Goal: Transaction & Acquisition: Download file/media

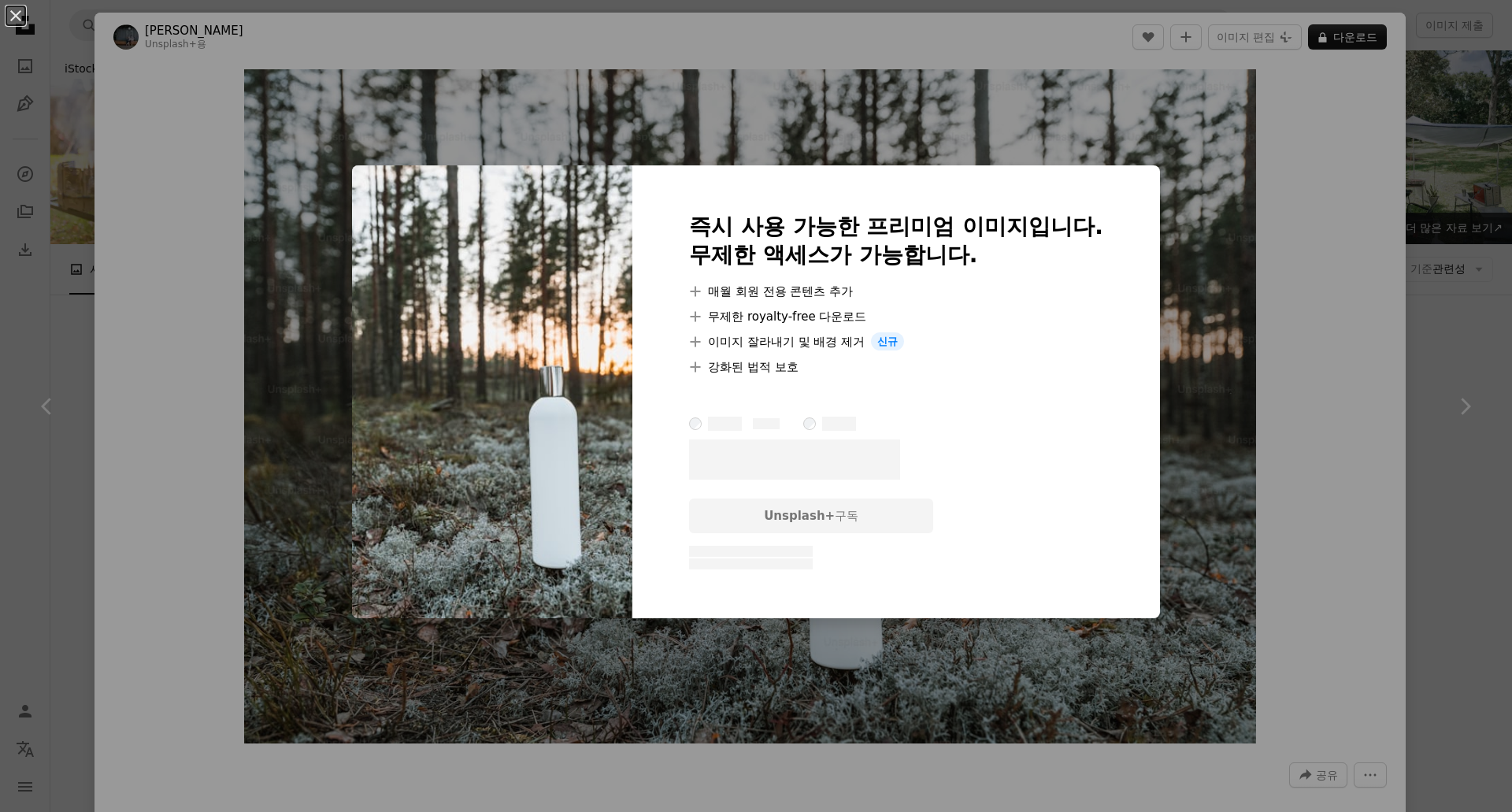
scroll to position [6066, 0]
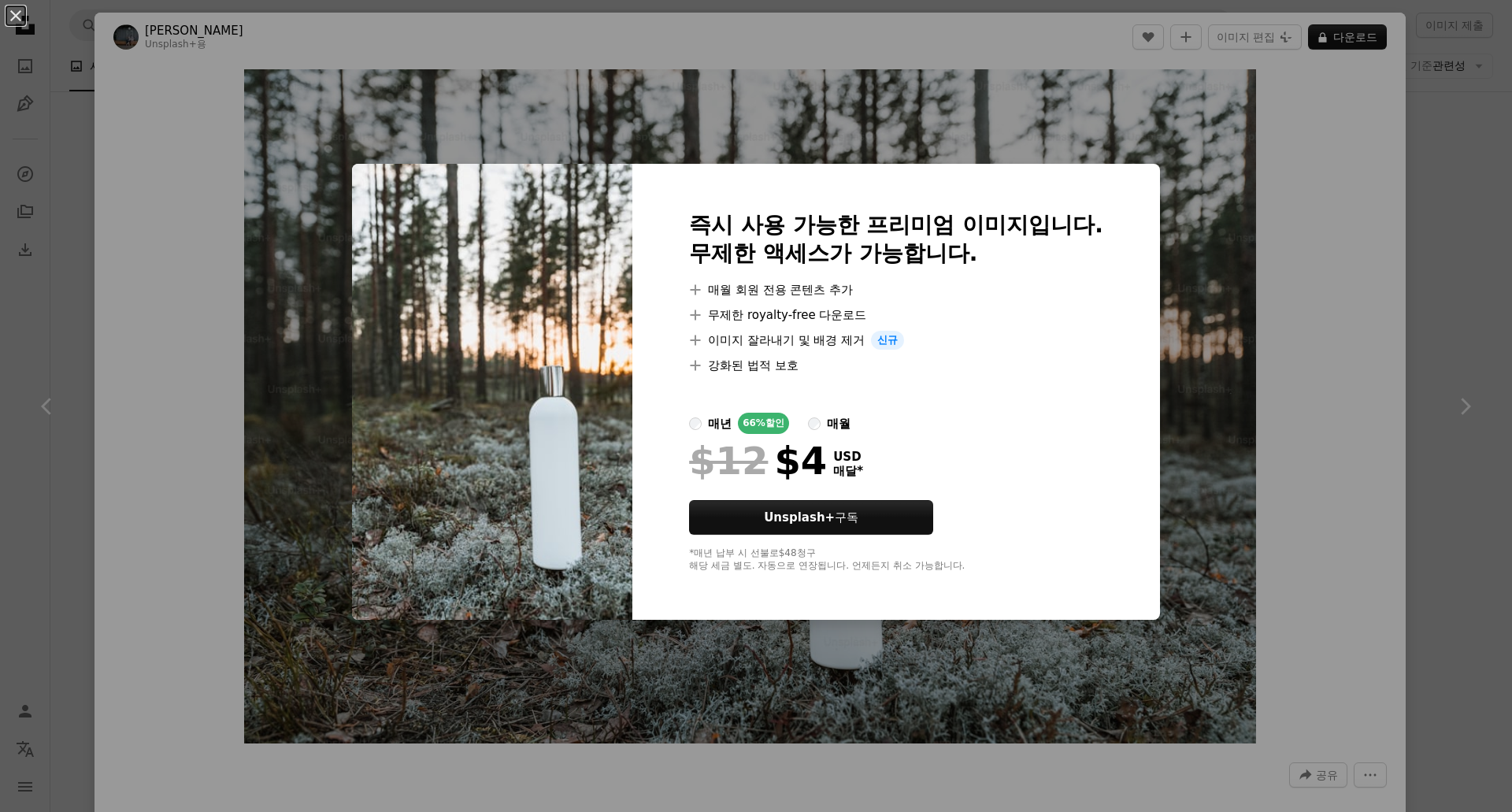
click at [189, 165] on div "An X shape 즉시 사용 가능한 프리미엄 이미지입니다. 무제한 액세스가 가능합니다. A plus sign 매월 회원 전용 콘텐츠 추가 A…" at bounding box center [756, 406] width 1512 height 812
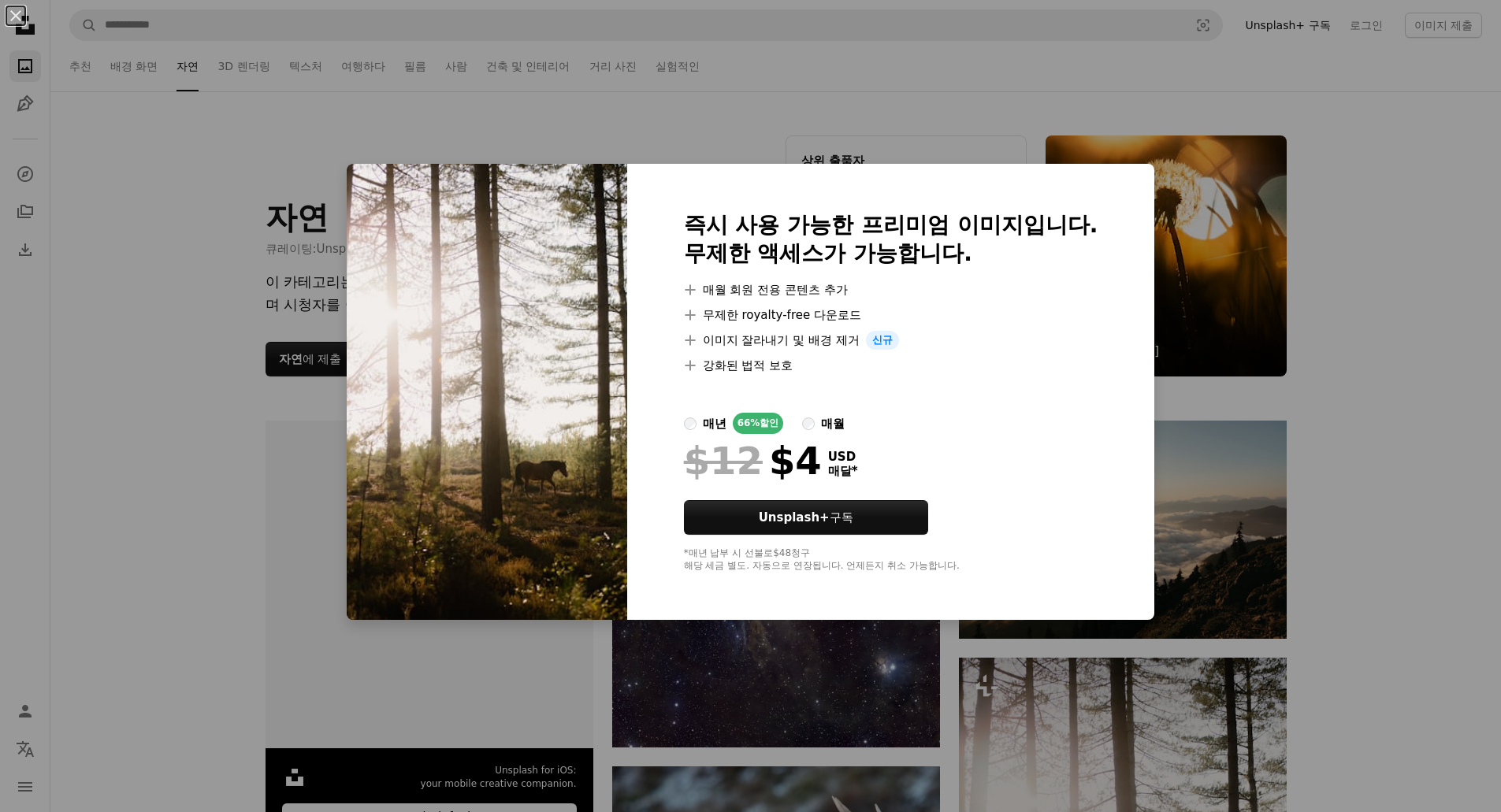
scroll to position [630, 0]
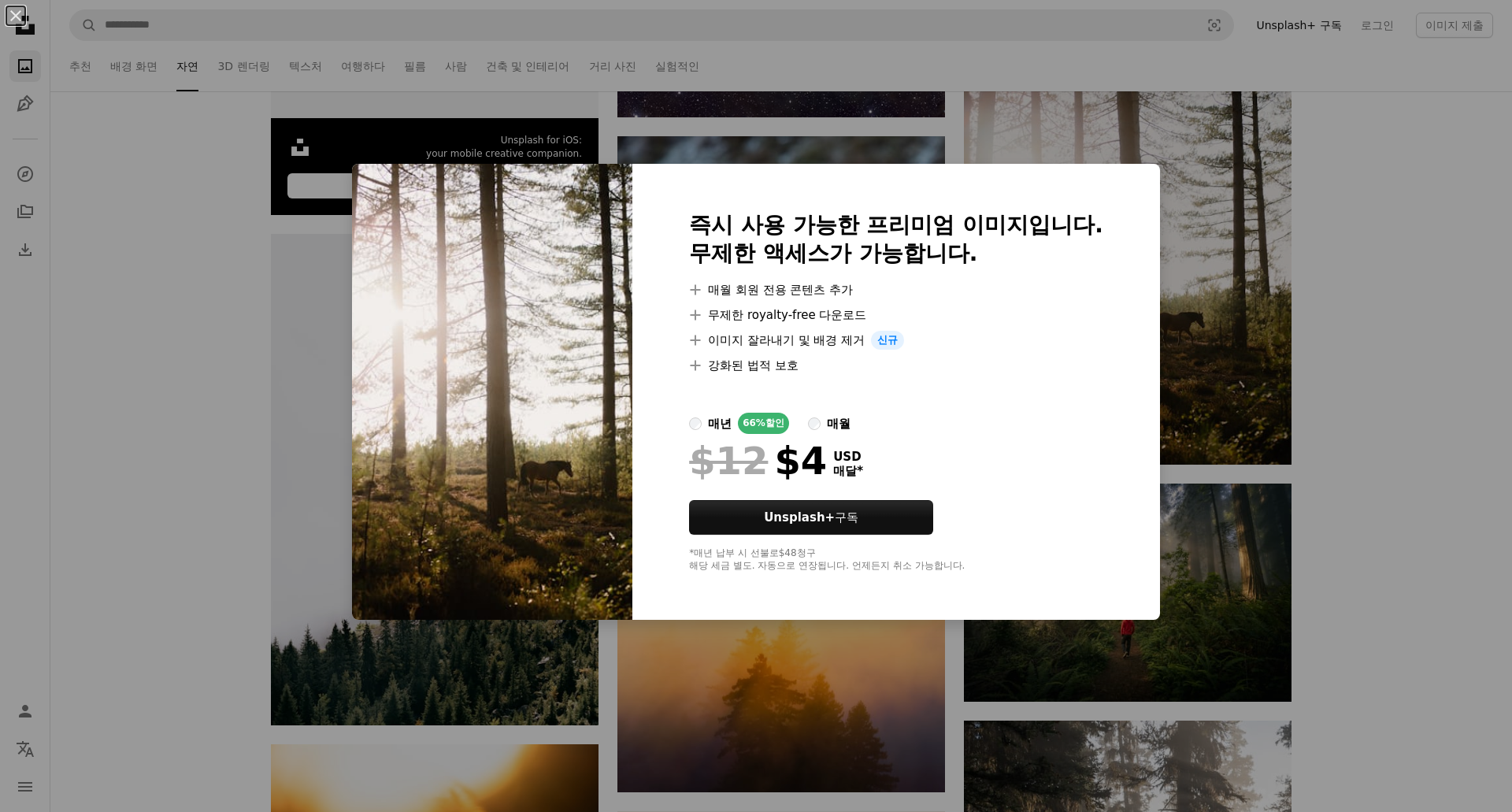
click at [1396, 364] on div "An X shape 즉시 사용 가능한 프리미엄 이미지입니다. 무제한 액세스가 가능합니다. A plus sign 매월 회원 전용 콘텐츠 추가 A…" at bounding box center [756, 406] width 1512 height 812
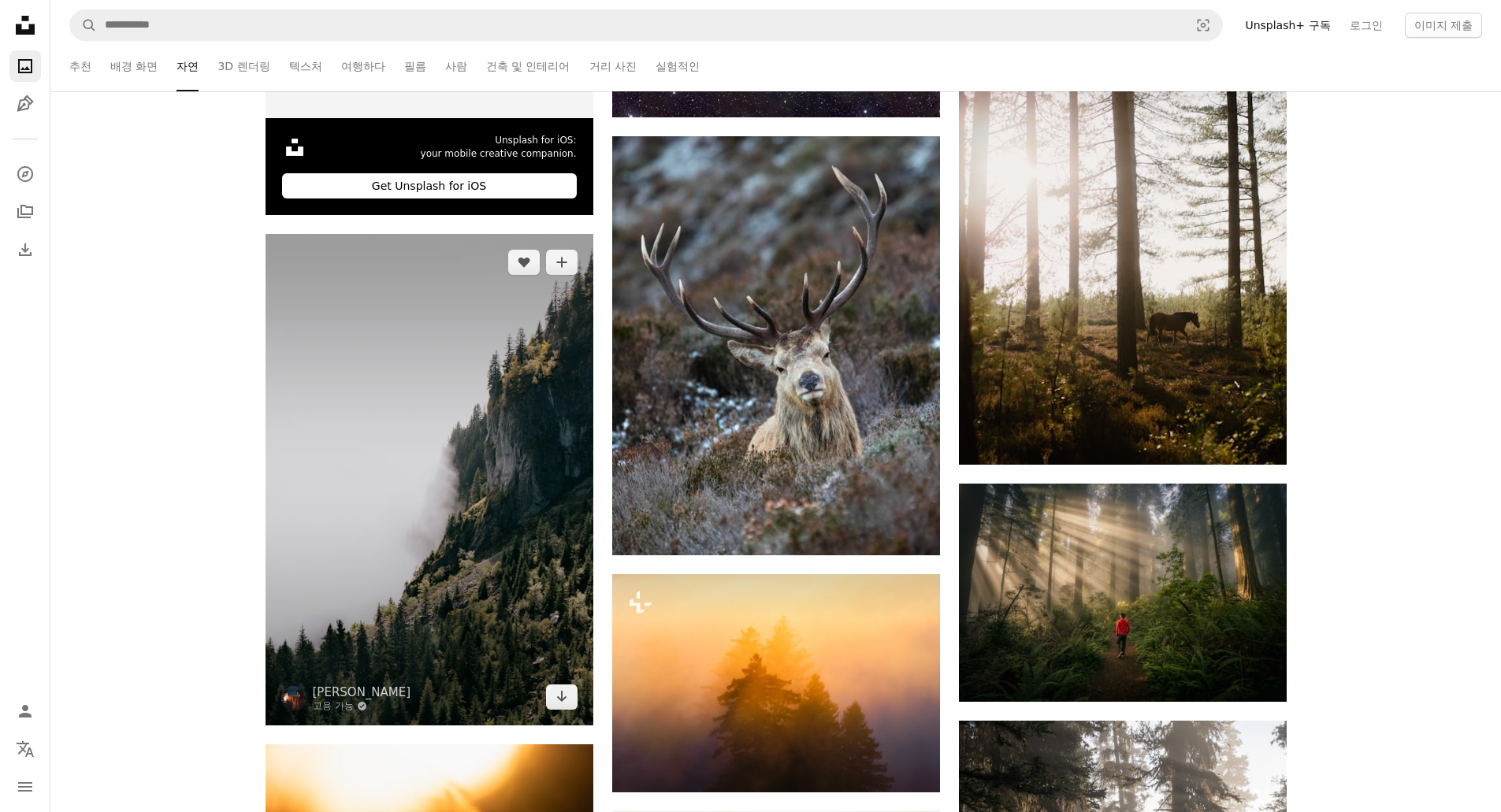
click at [507, 513] on img at bounding box center [429, 480] width 328 height 492
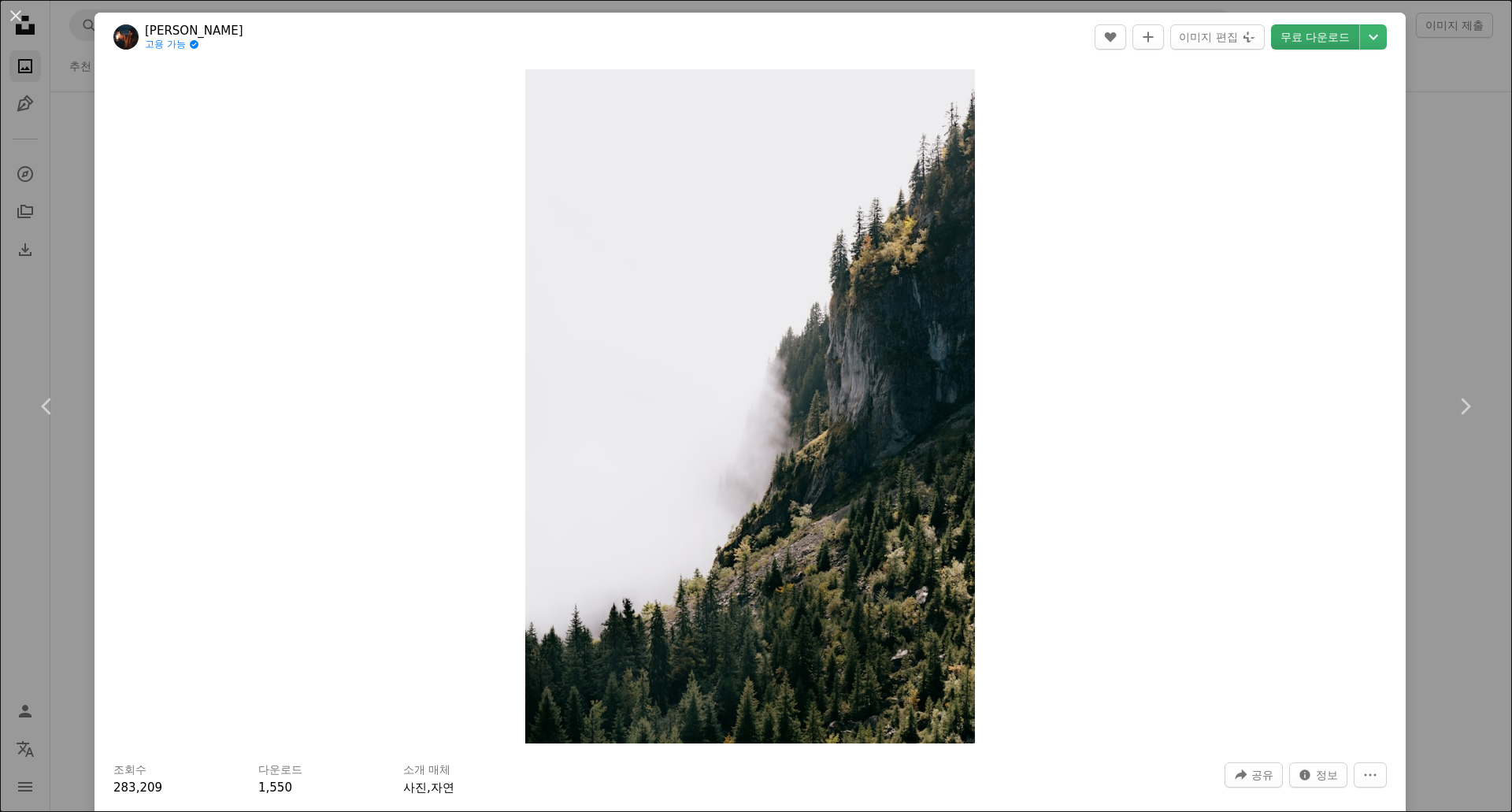
click at [1307, 36] on link "무료 다운로드" at bounding box center [1315, 37] width 89 height 25
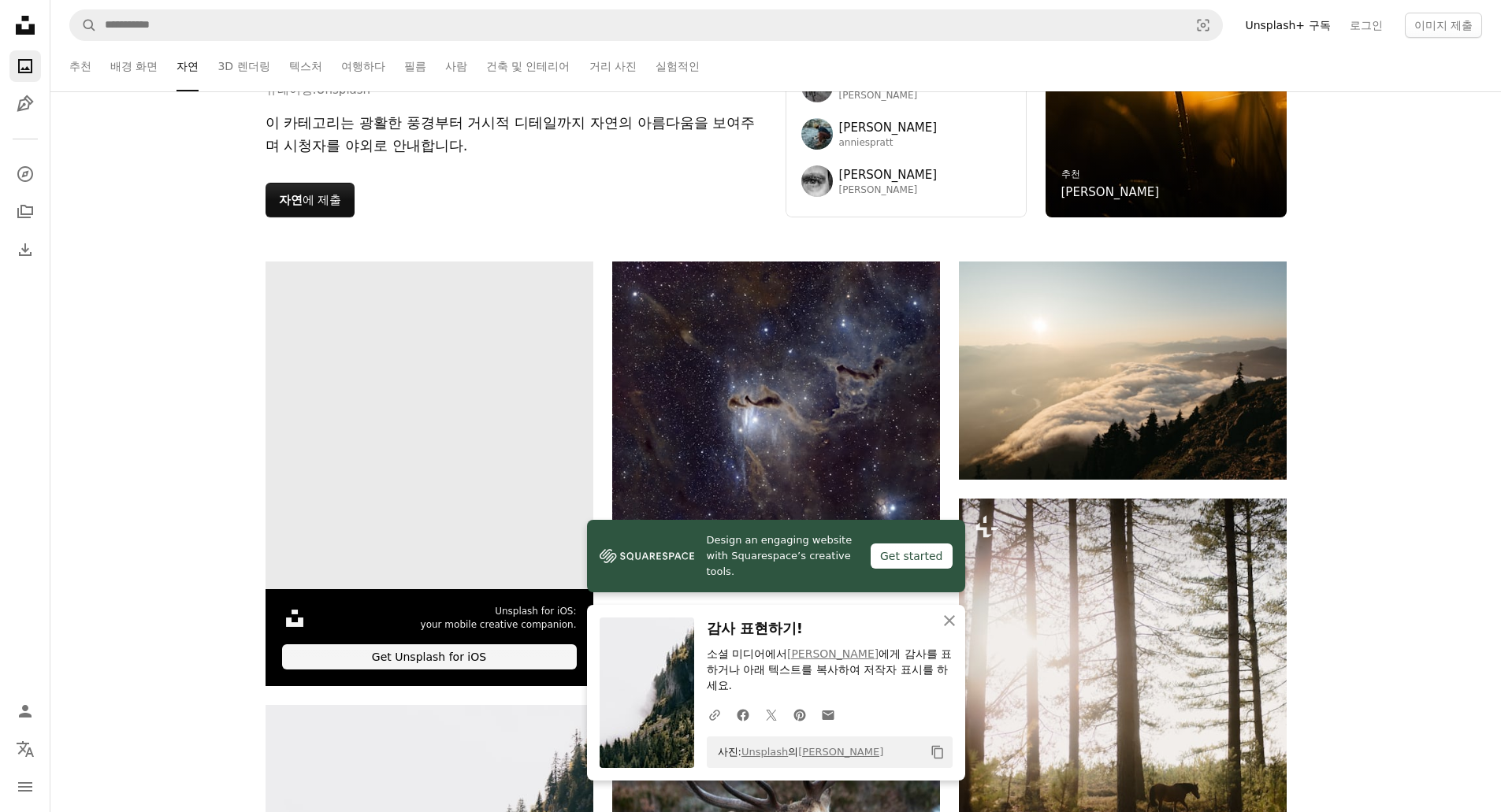
scroll to position [158, 0]
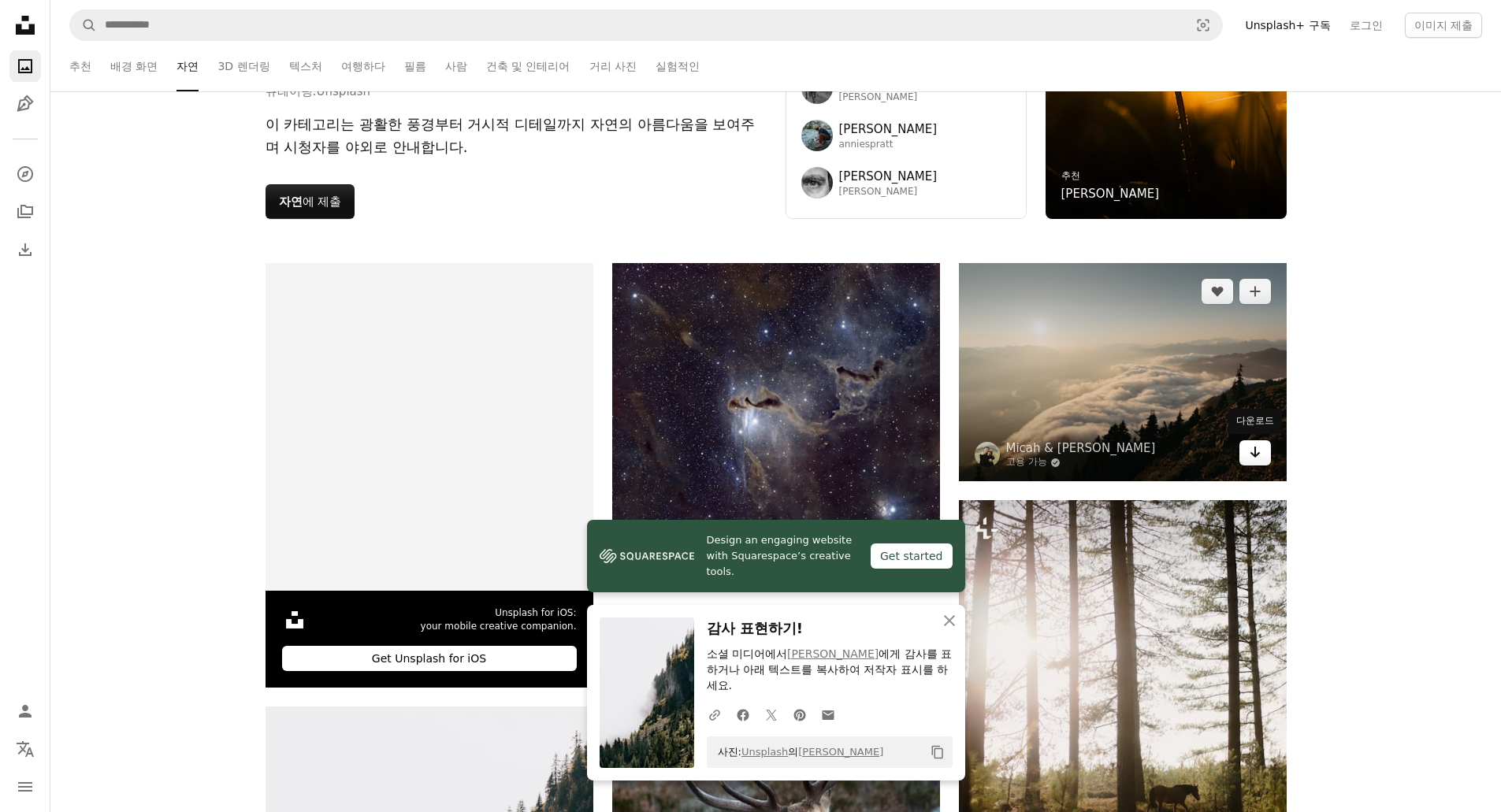
click at [1253, 454] on icon "Arrow pointing down" at bounding box center [1255, 452] width 13 height 19
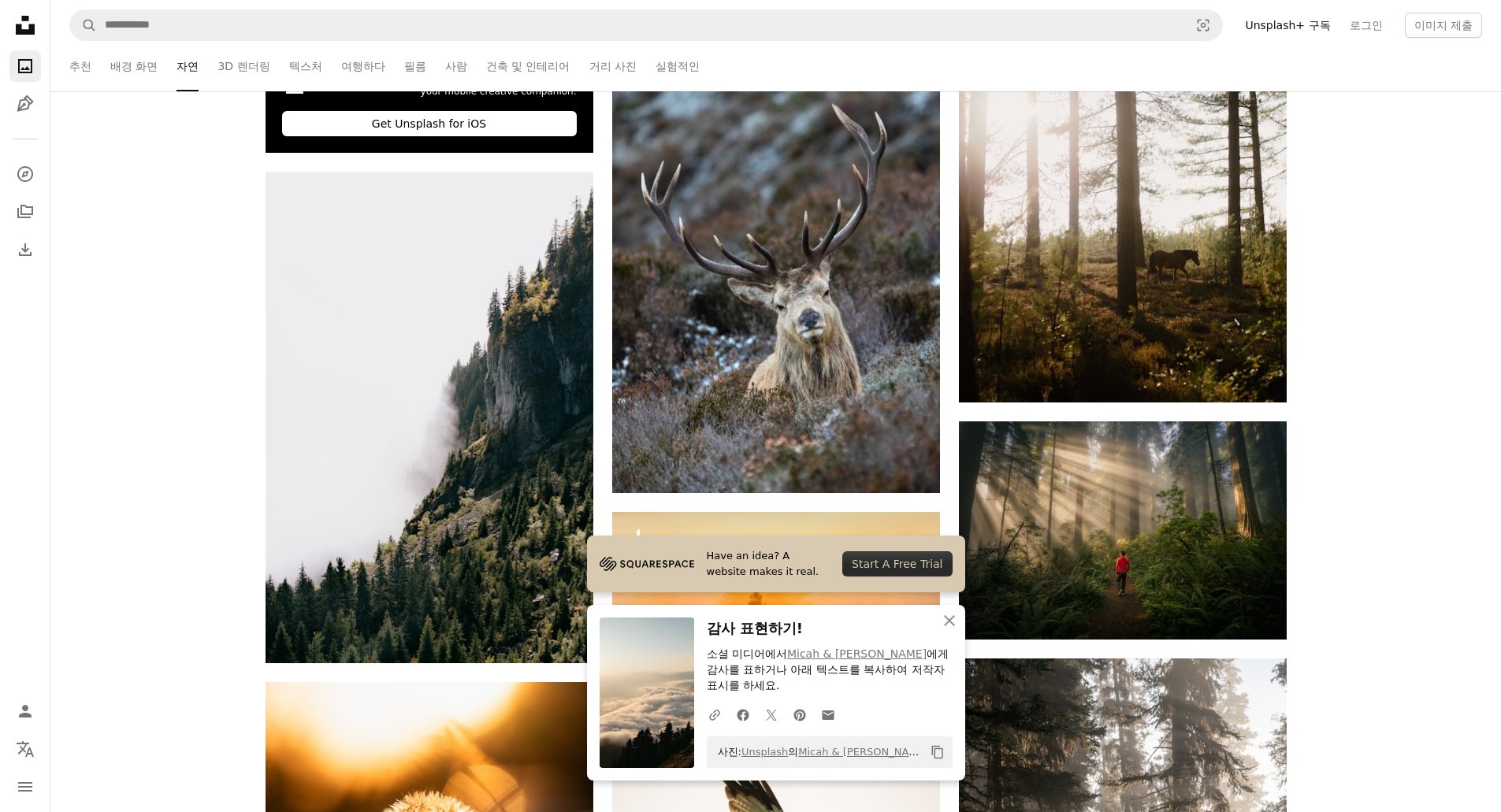
scroll to position [945, 0]
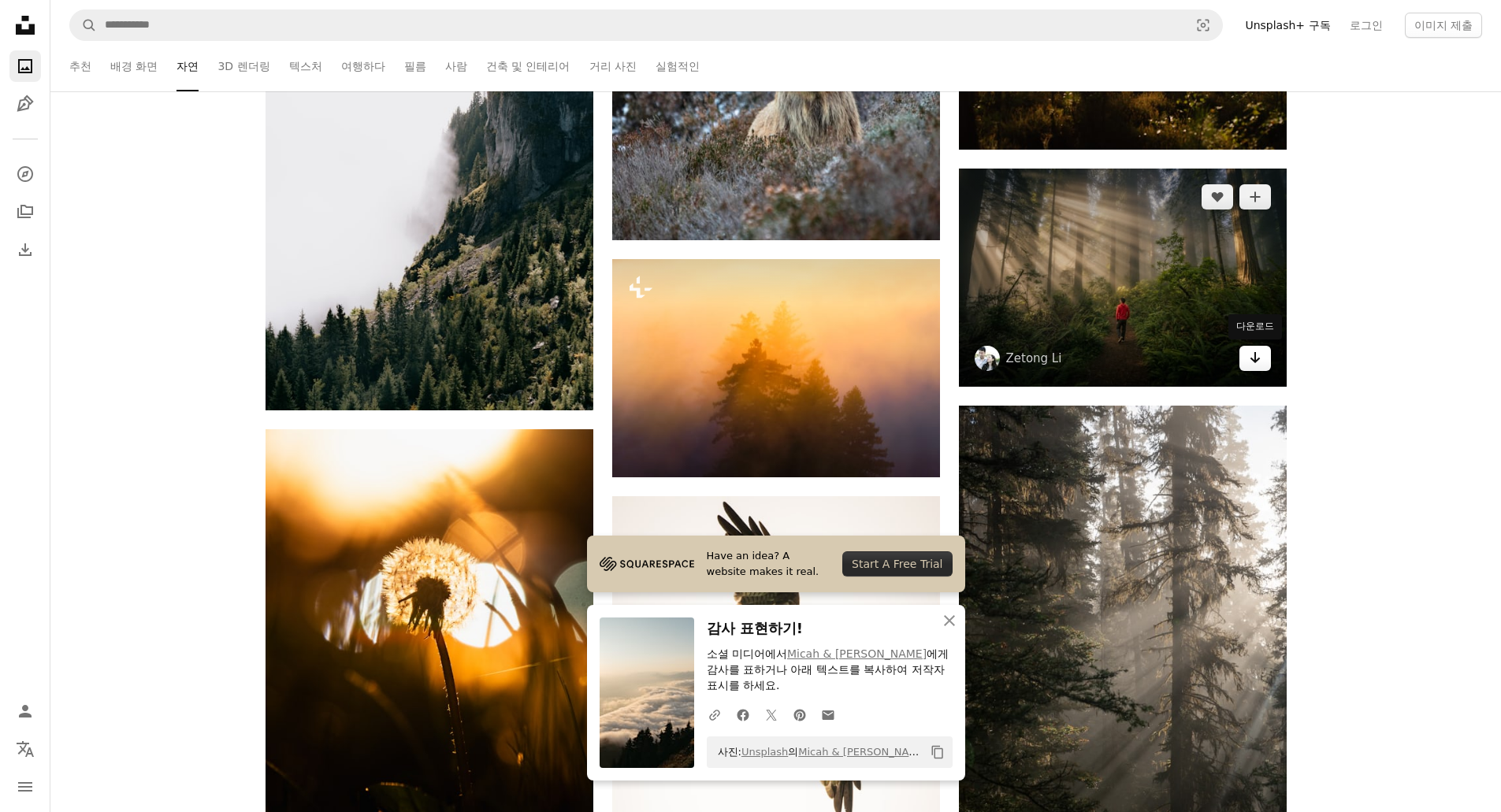
click at [1260, 363] on icon "Arrow pointing down" at bounding box center [1255, 357] width 13 height 19
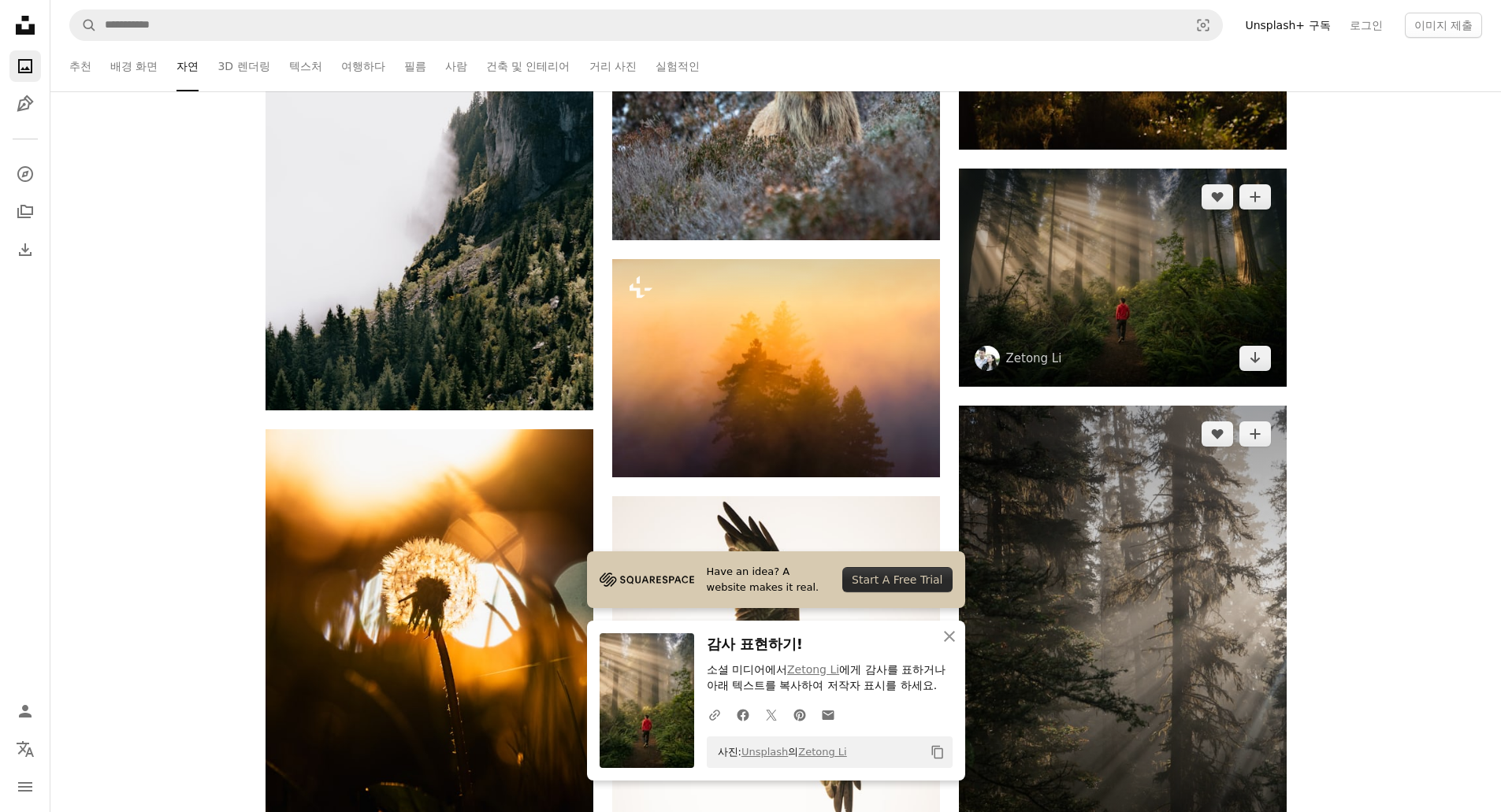
scroll to position [1261, 0]
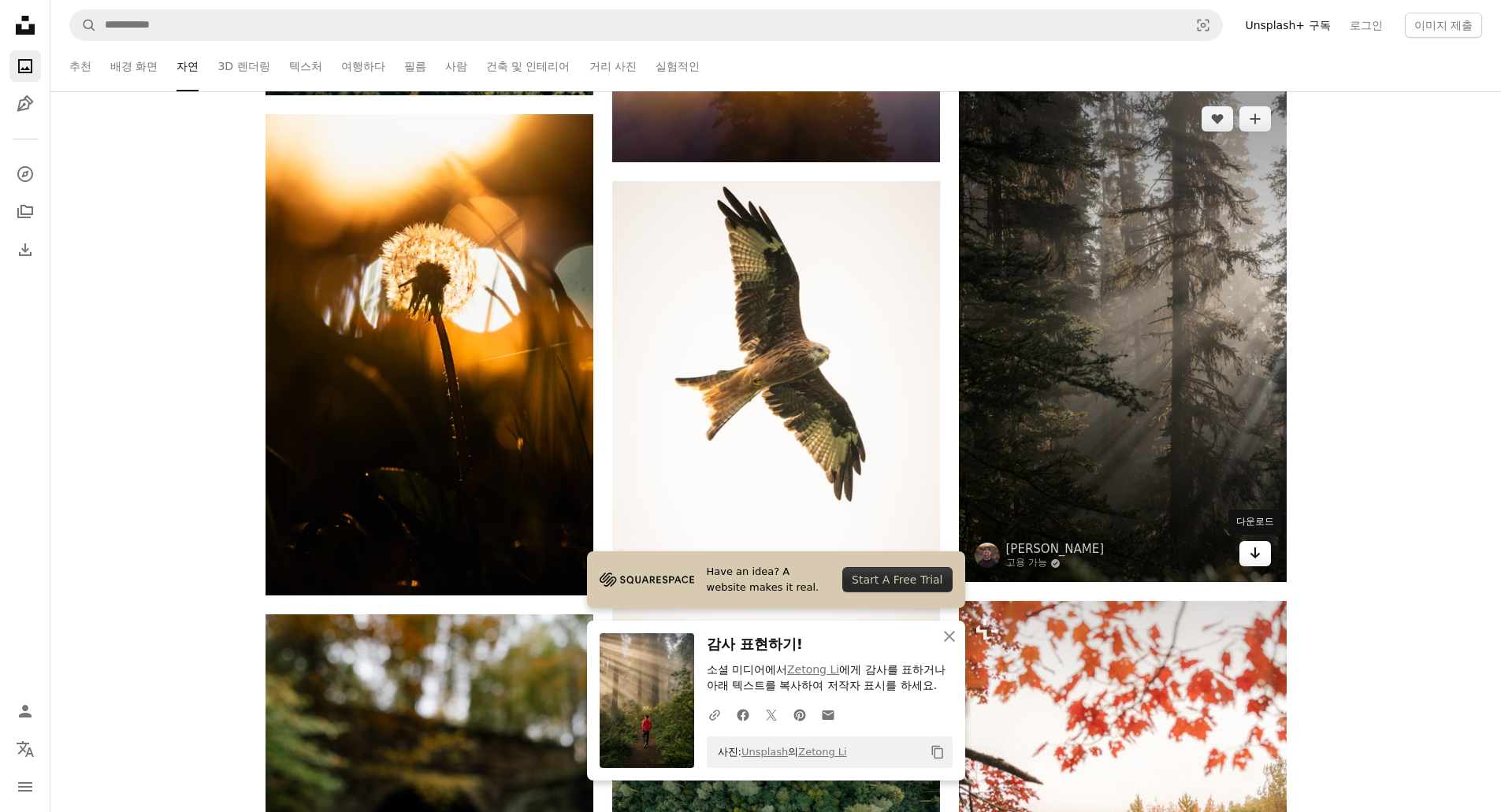
click at [1259, 558] on icon "Arrow pointing down" at bounding box center [1255, 553] width 13 height 19
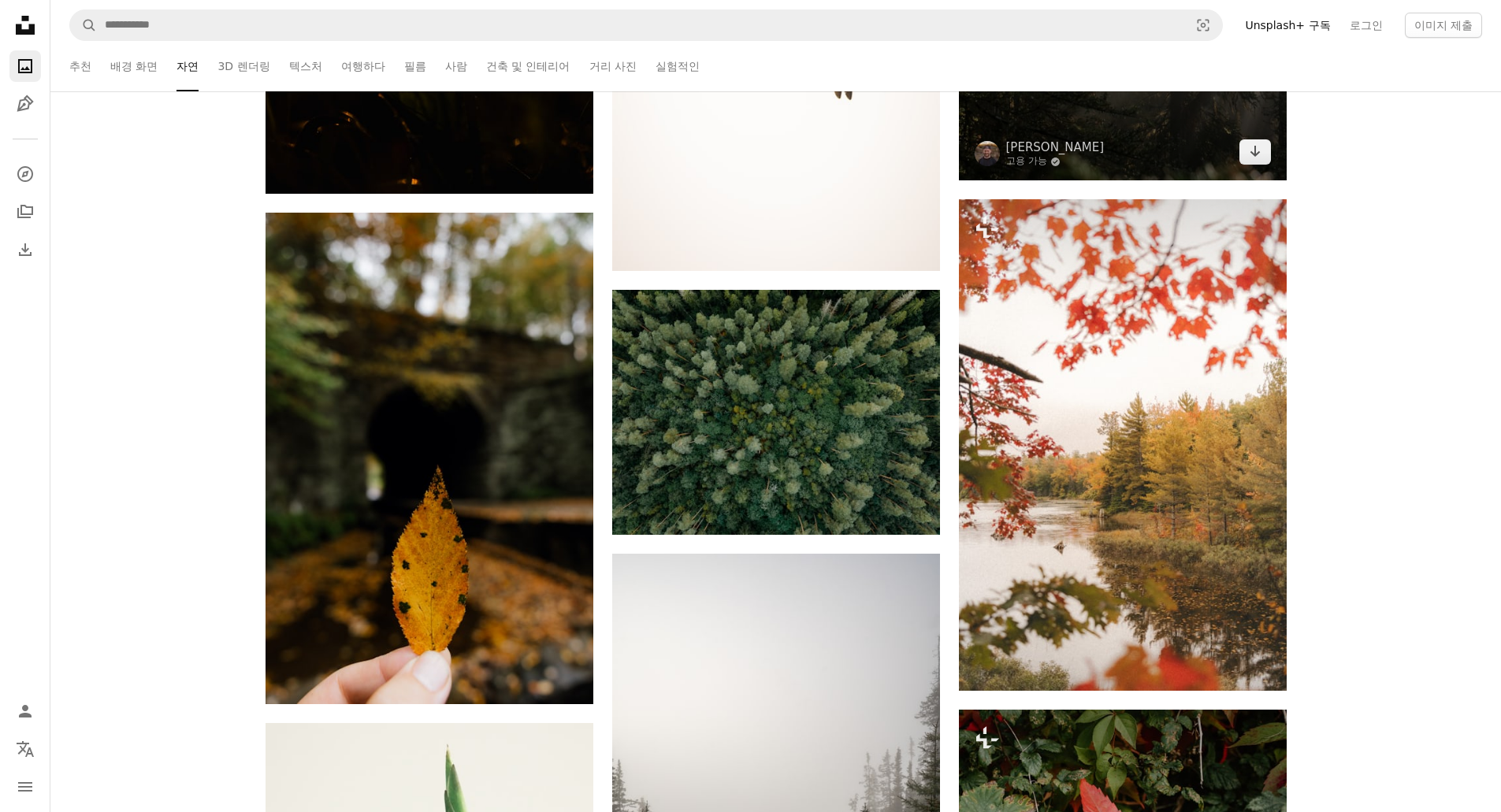
scroll to position [1654, 0]
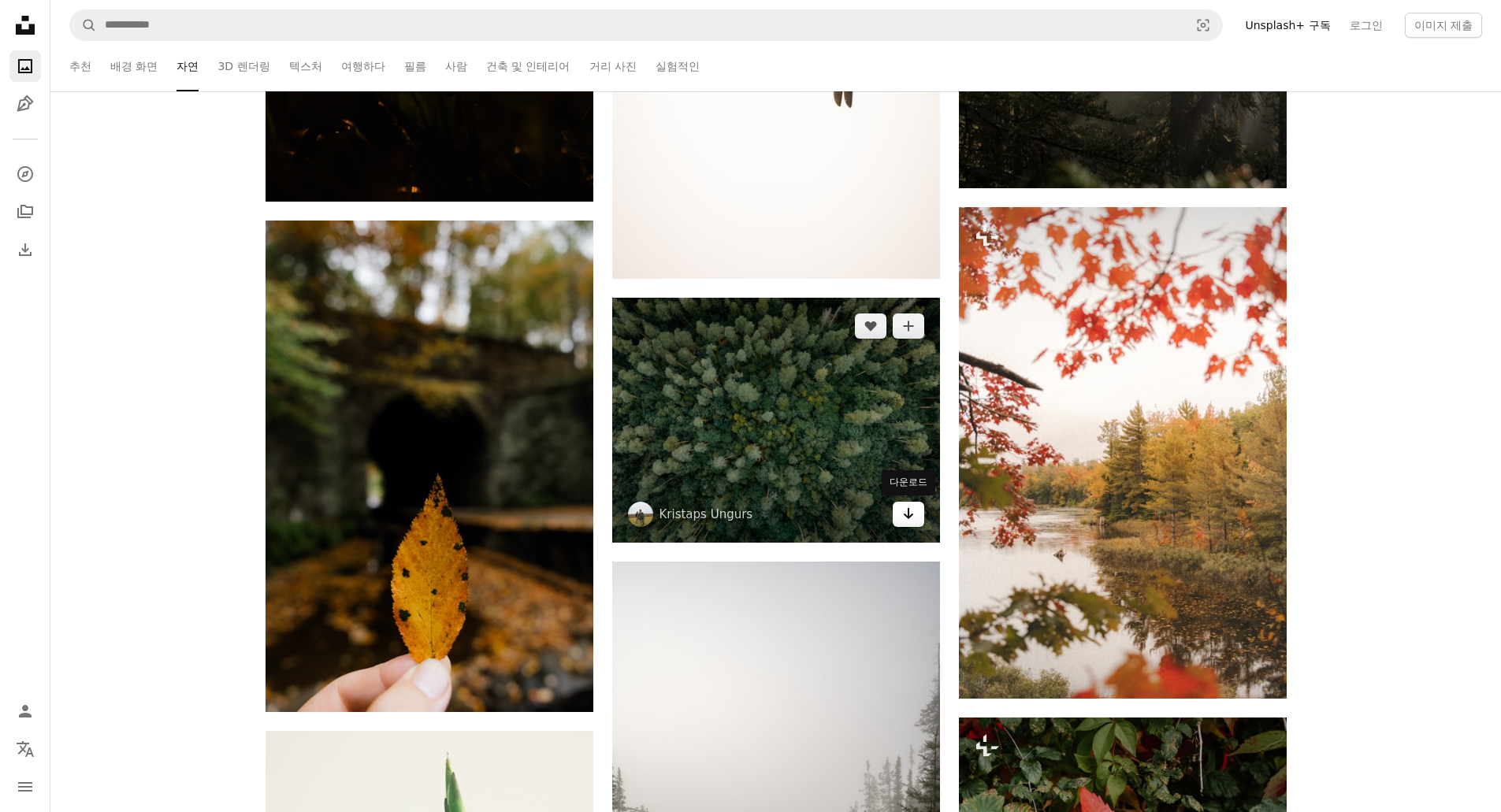
click at [910, 512] on icon "Arrow pointing down" at bounding box center [909, 513] width 13 height 19
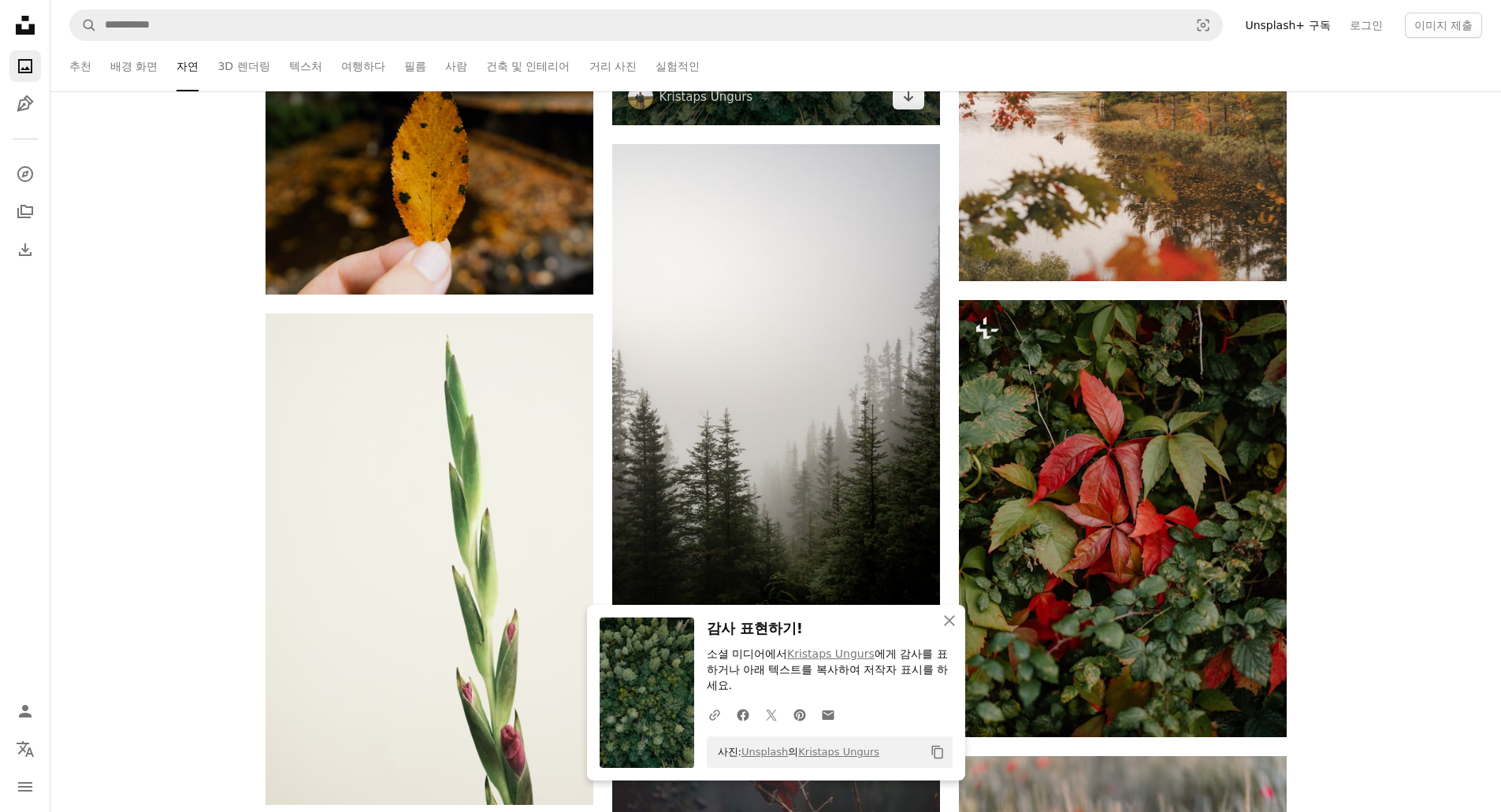
scroll to position [2364, 0]
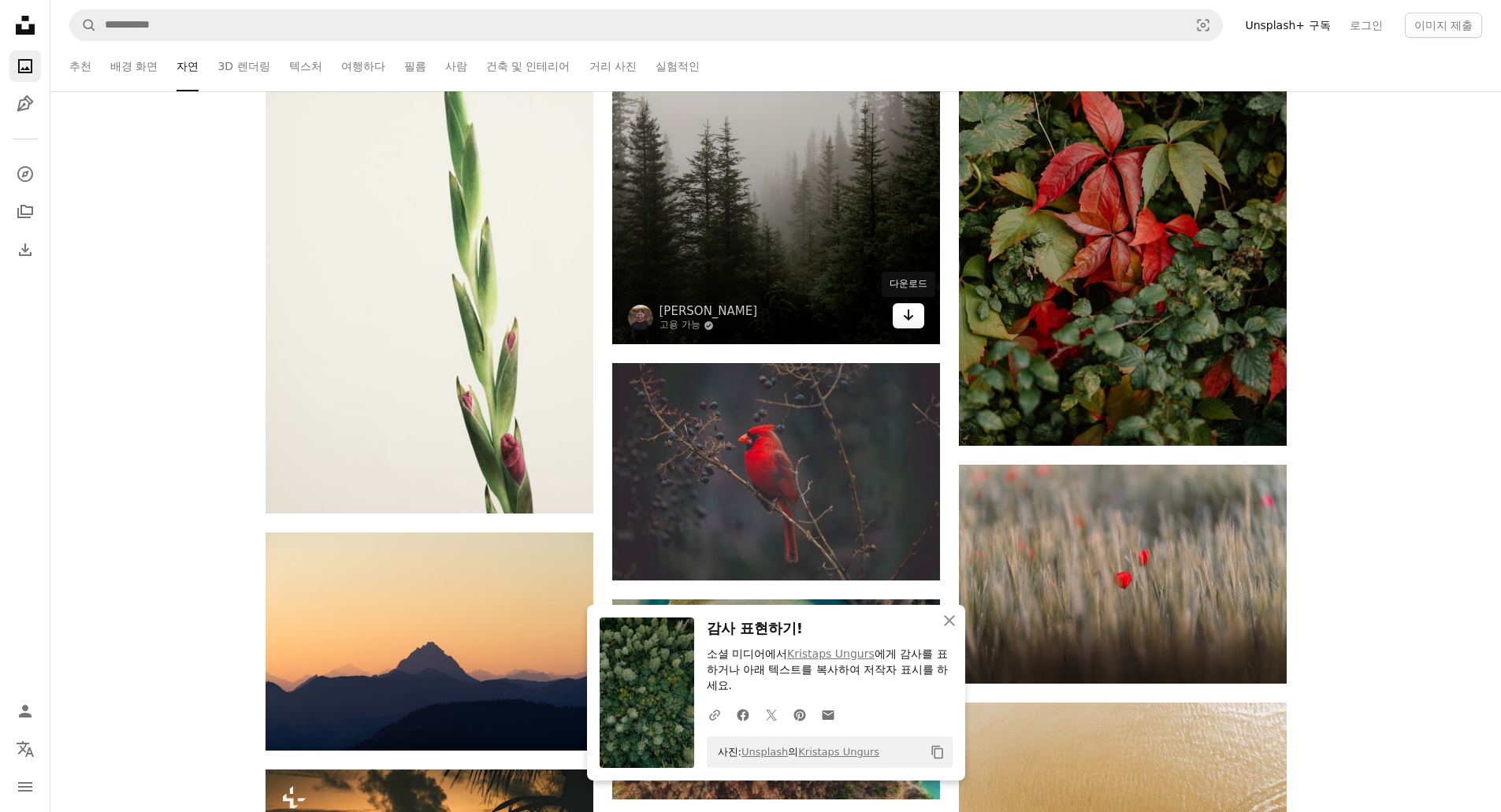
click at [917, 320] on link "Arrow pointing down" at bounding box center [908, 315] width 32 height 25
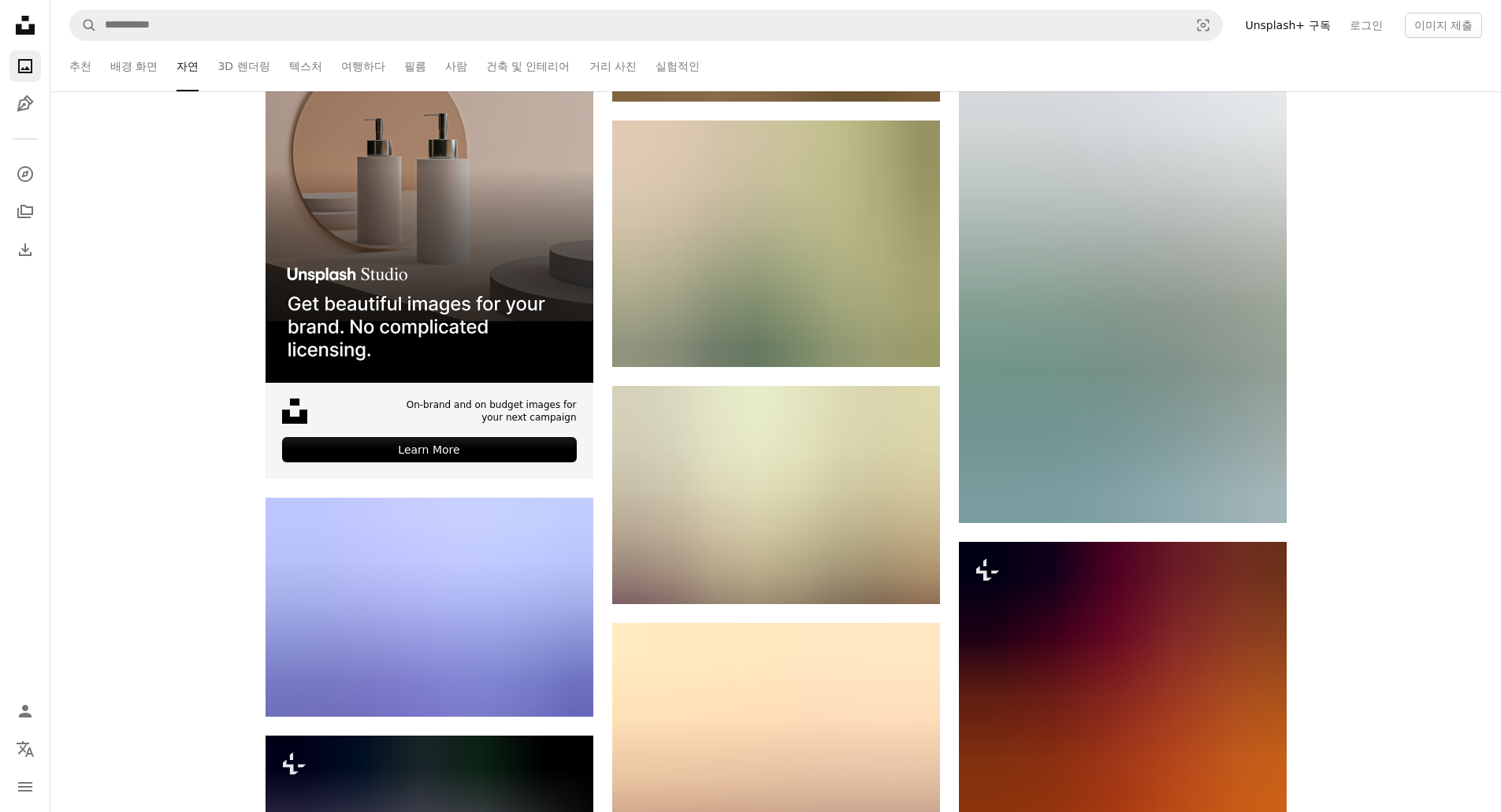
scroll to position [3309, 0]
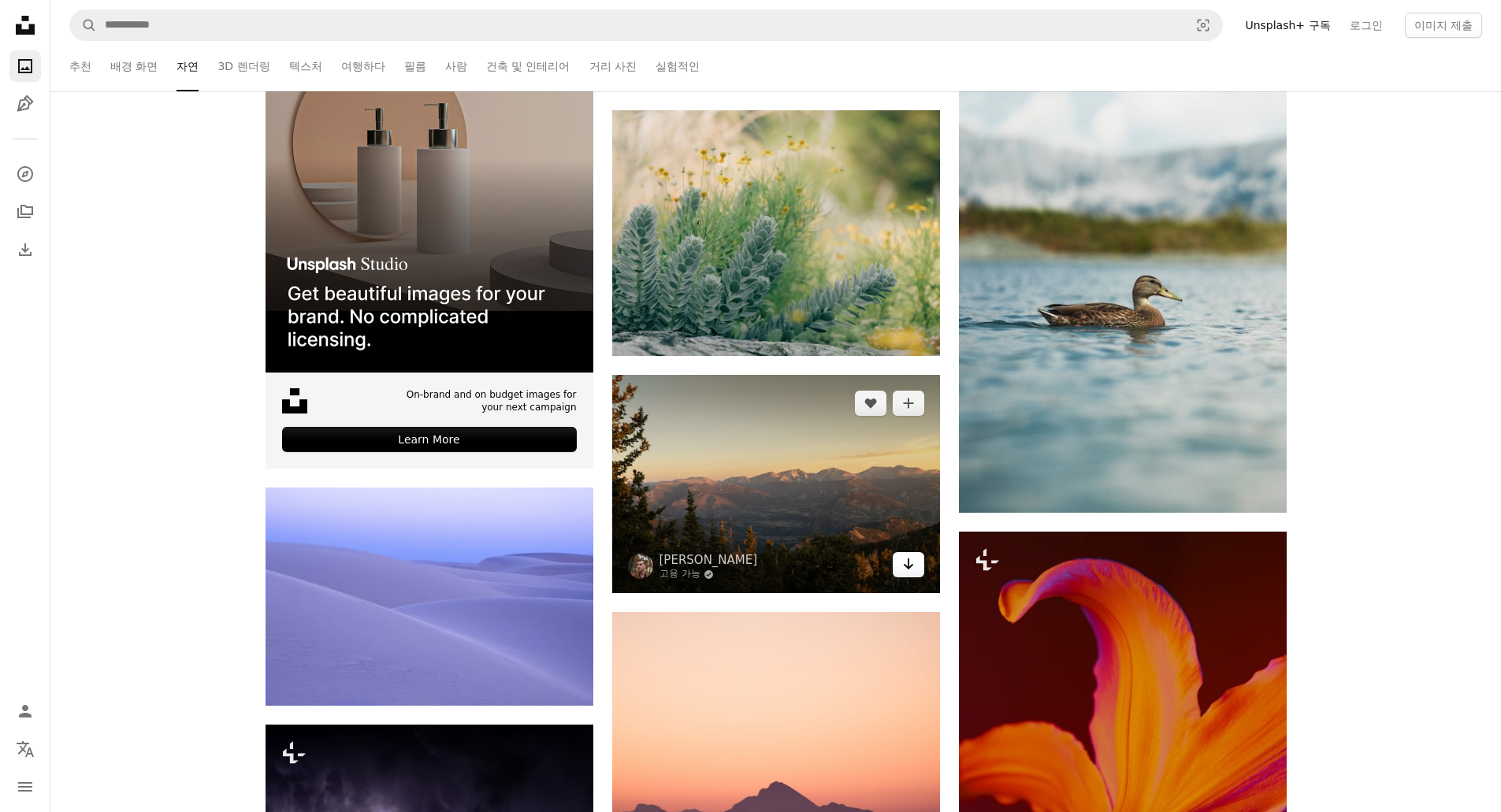
click at [908, 575] on link "Arrow pointing down" at bounding box center [908, 564] width 32 height 25
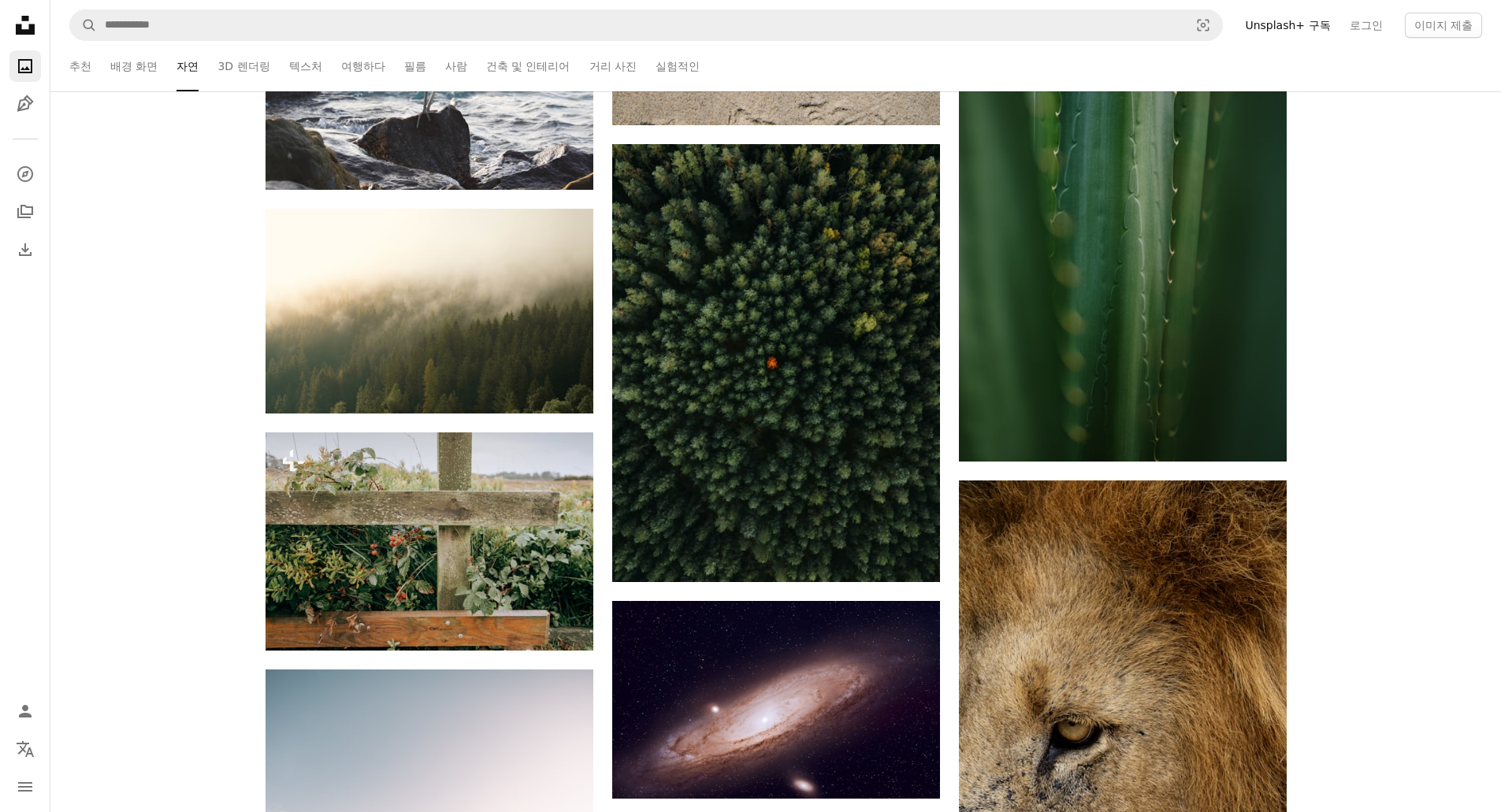
scroll to position [7090, 0]
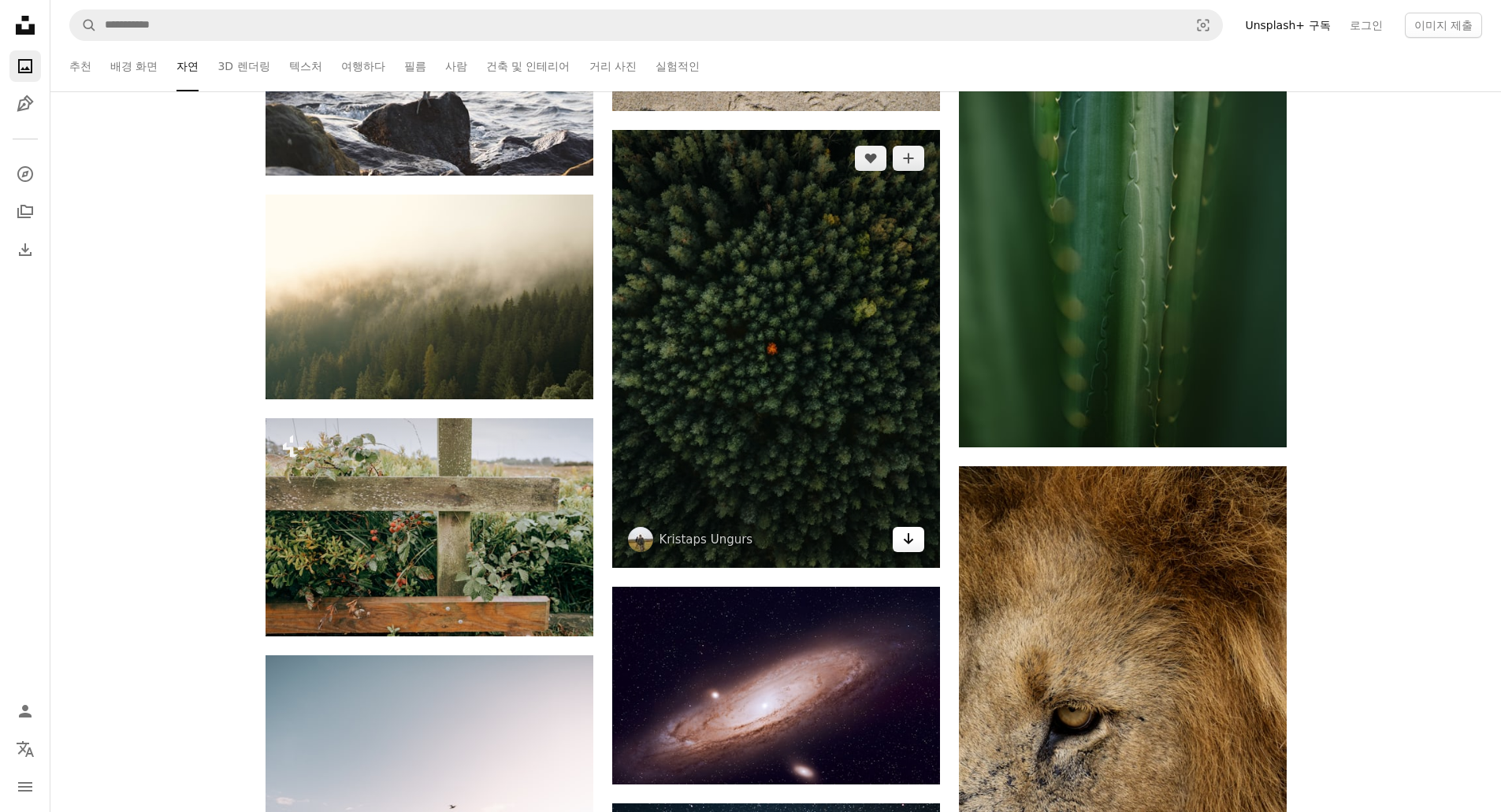
click at [899, 543] on link "Arrow pointing down" at bounding box center [908, 539] width 32 height 25
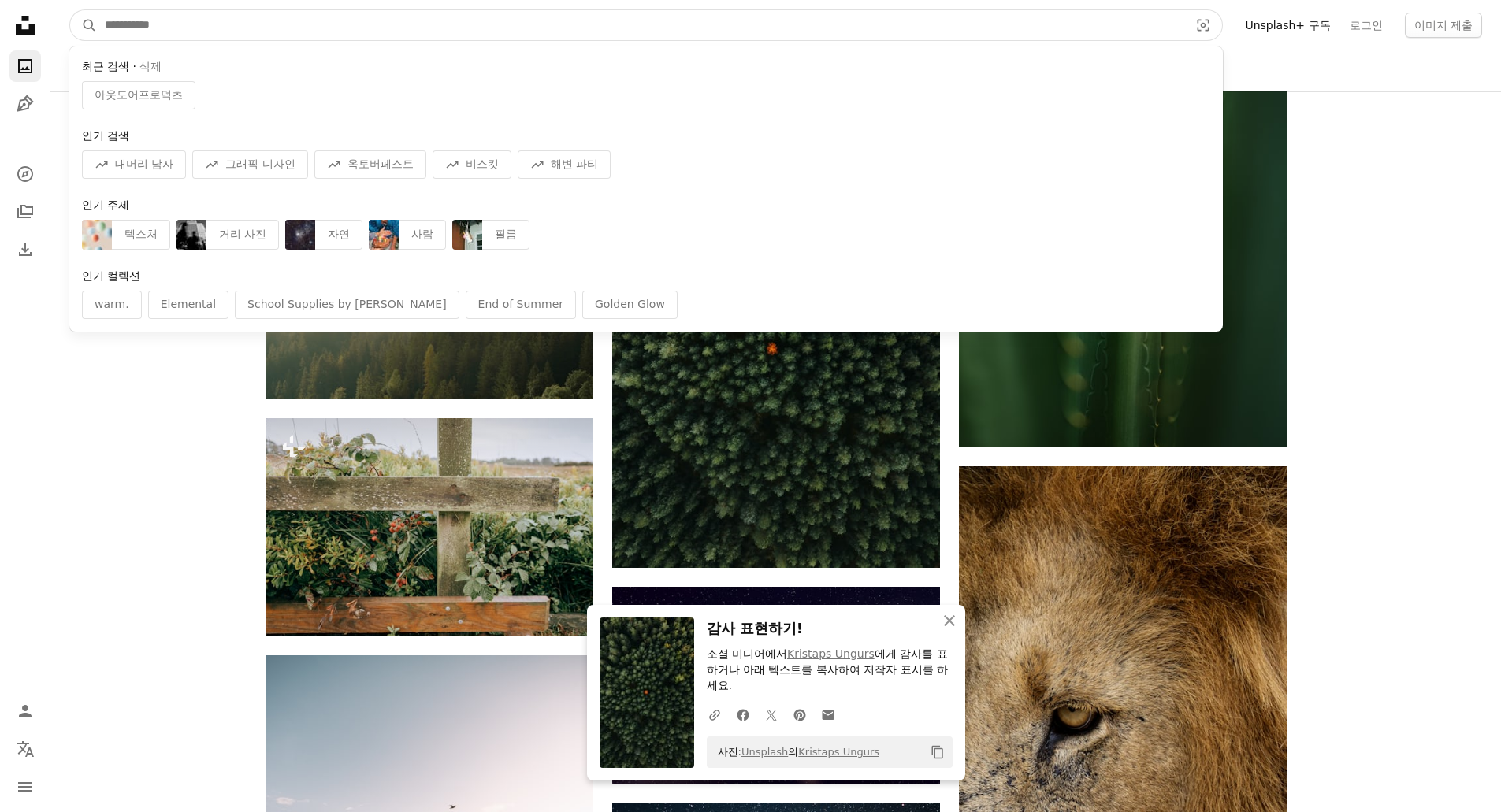
click at [397, 27] on input "사이트 전체에서 이미지 찾기" at bounding box center [641, 25] width 1088 height 30
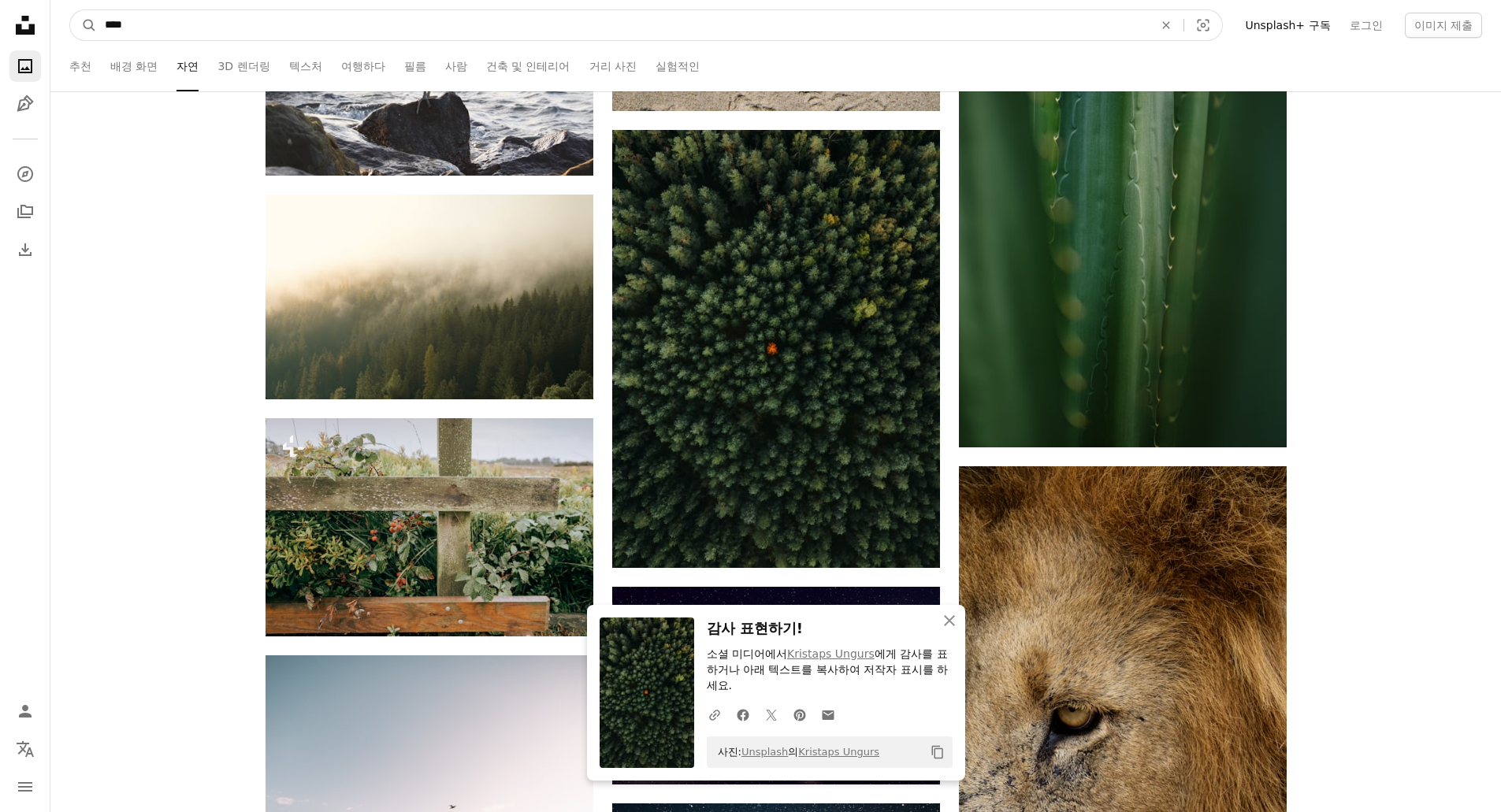
type input "****"
click at [70, 11] on button "A magnifying glass" at bounding box center [83, 25] width 27 height 30
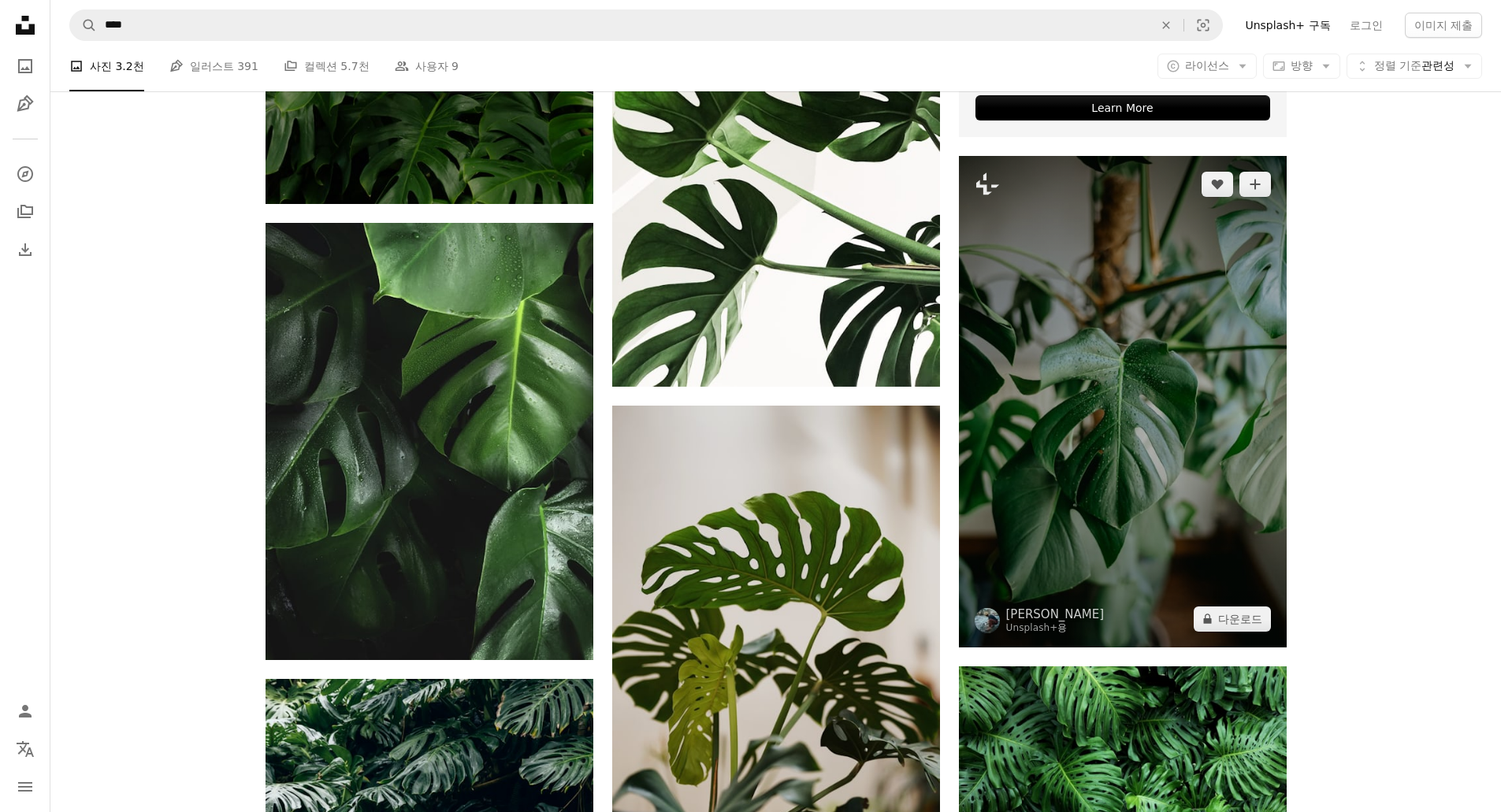
scroll to position [551, 0]
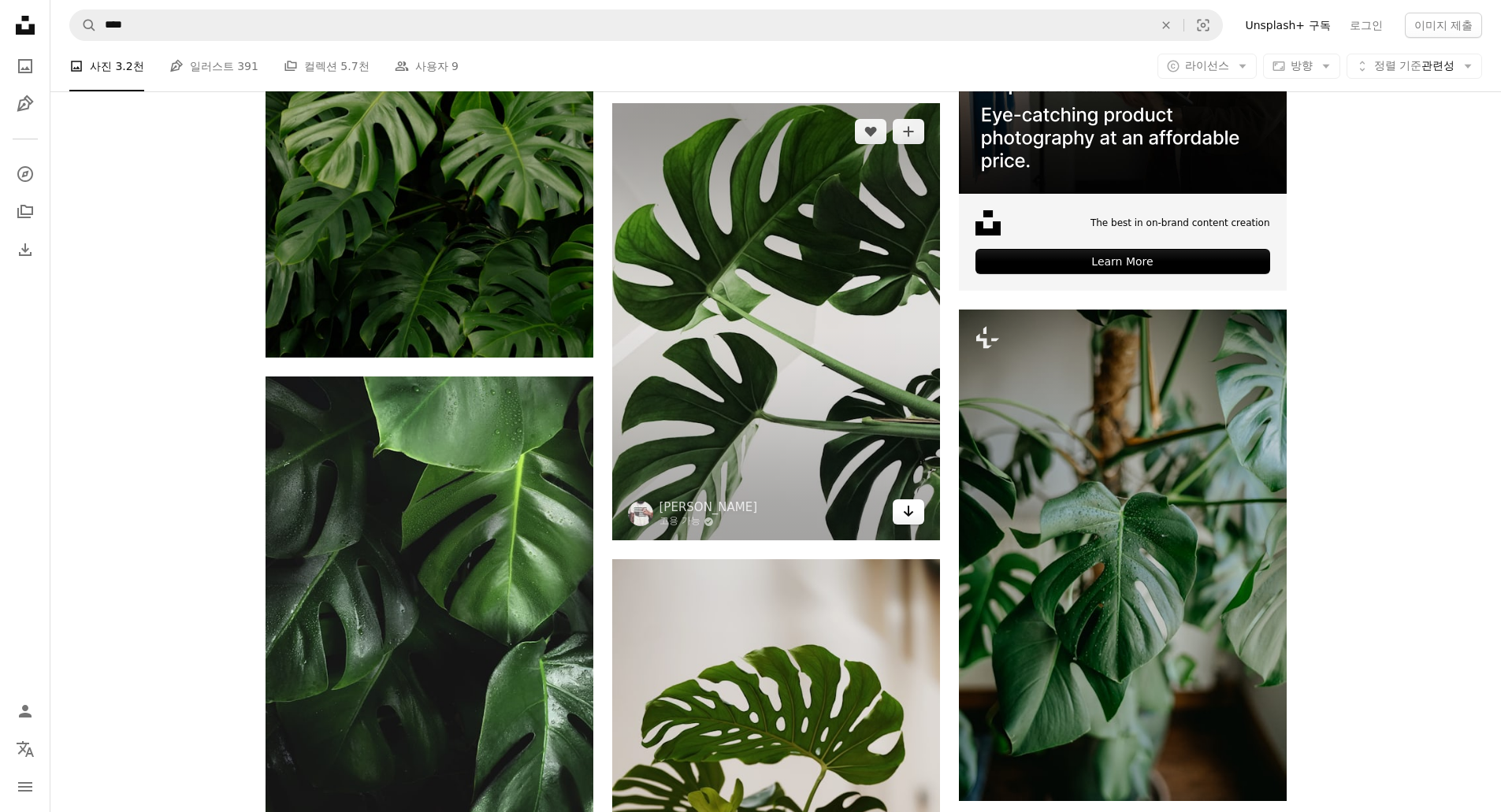
click at [906, 510] on icon "Arrow pointing down" at bounding box center [909, 510] width 13 height 19
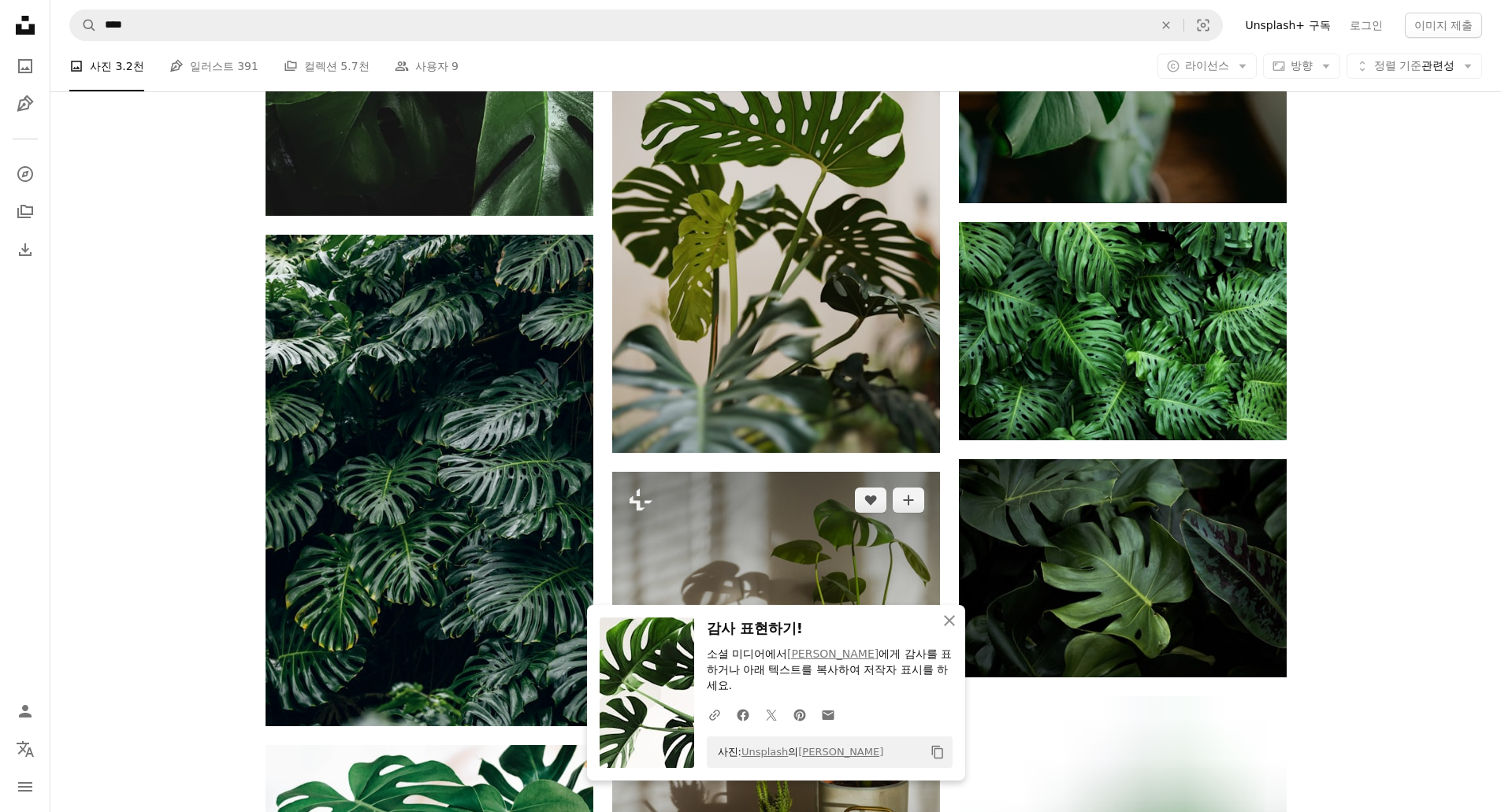
scroll to position [1497, 0]
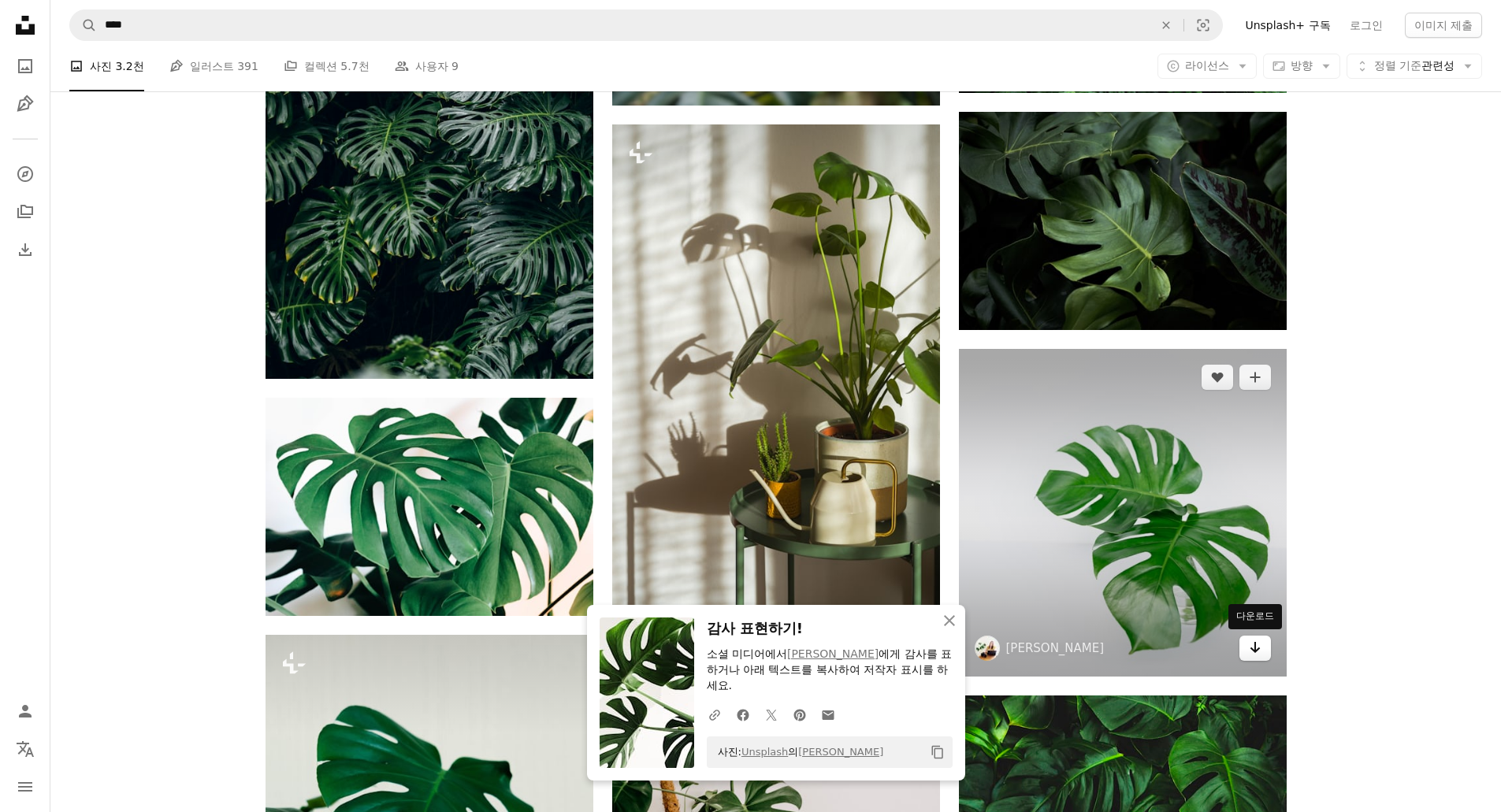
click at [1255, 647] on icon "다운로드" at bounding box center [1255, 648] width 11 height 11
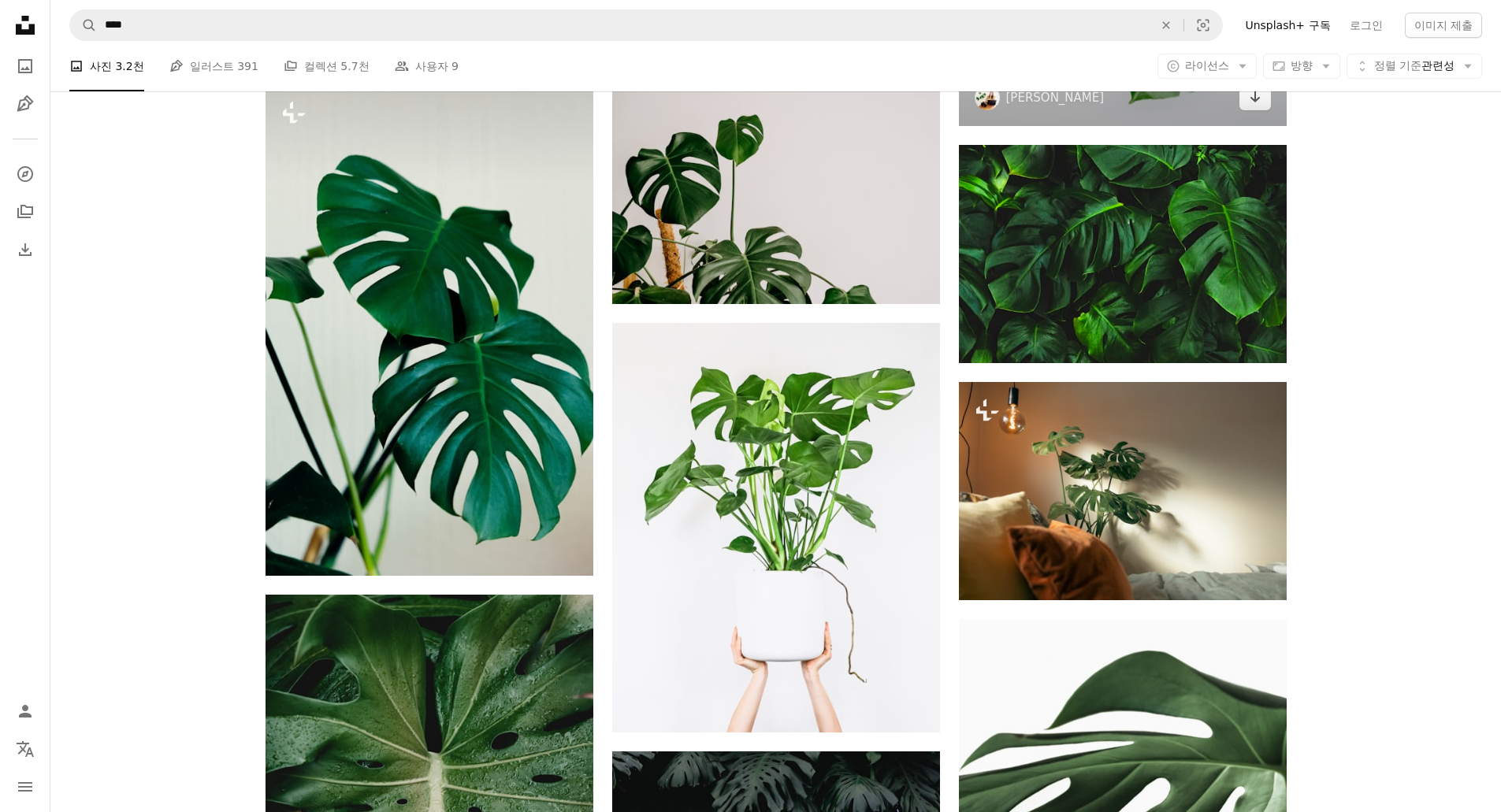
scroll to position [2048, 0]
